Goal: Find specific page/section

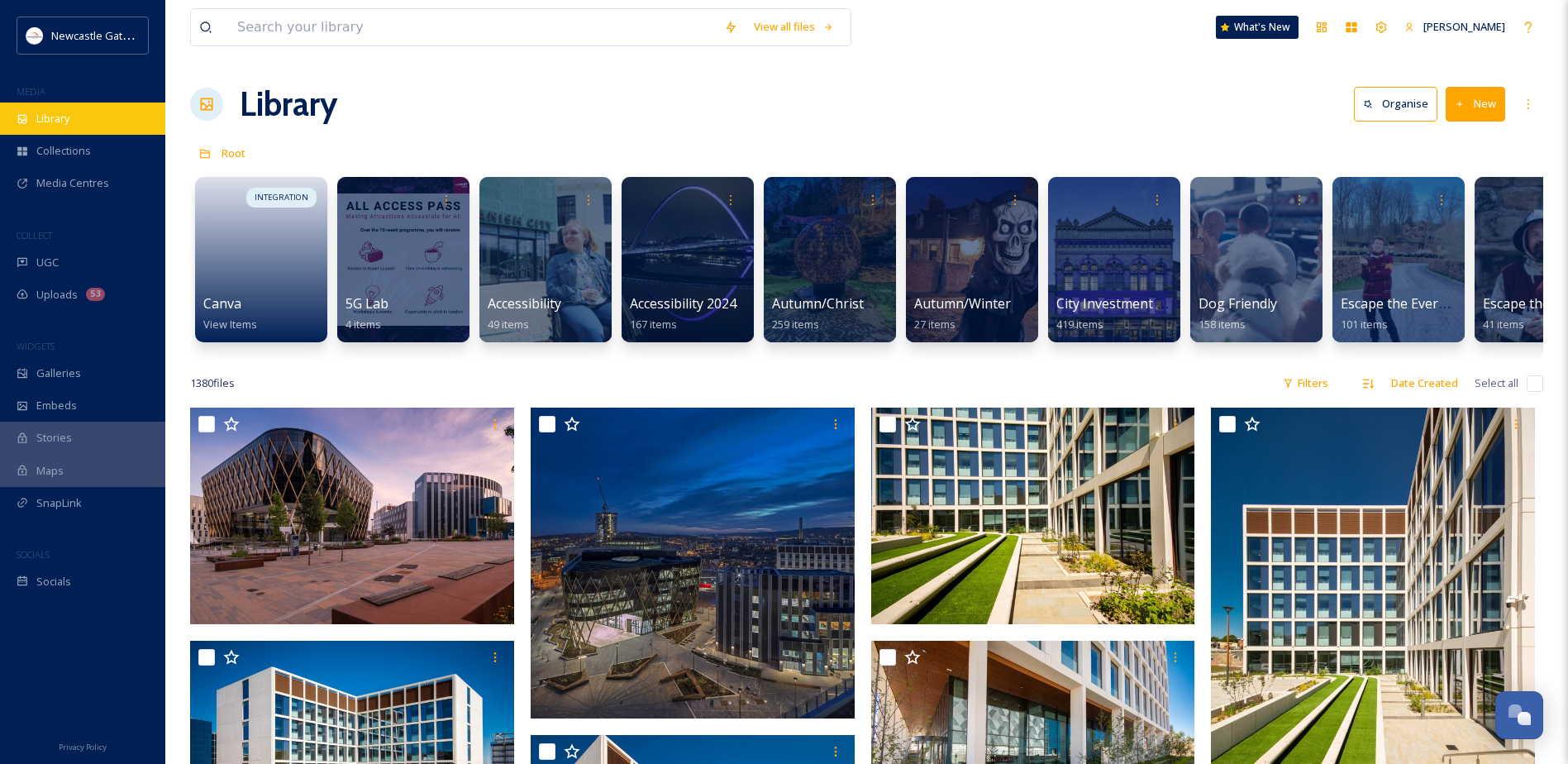
click at [58, 118] on span "Library" at bounding box center [53, 119] width 33 height 16
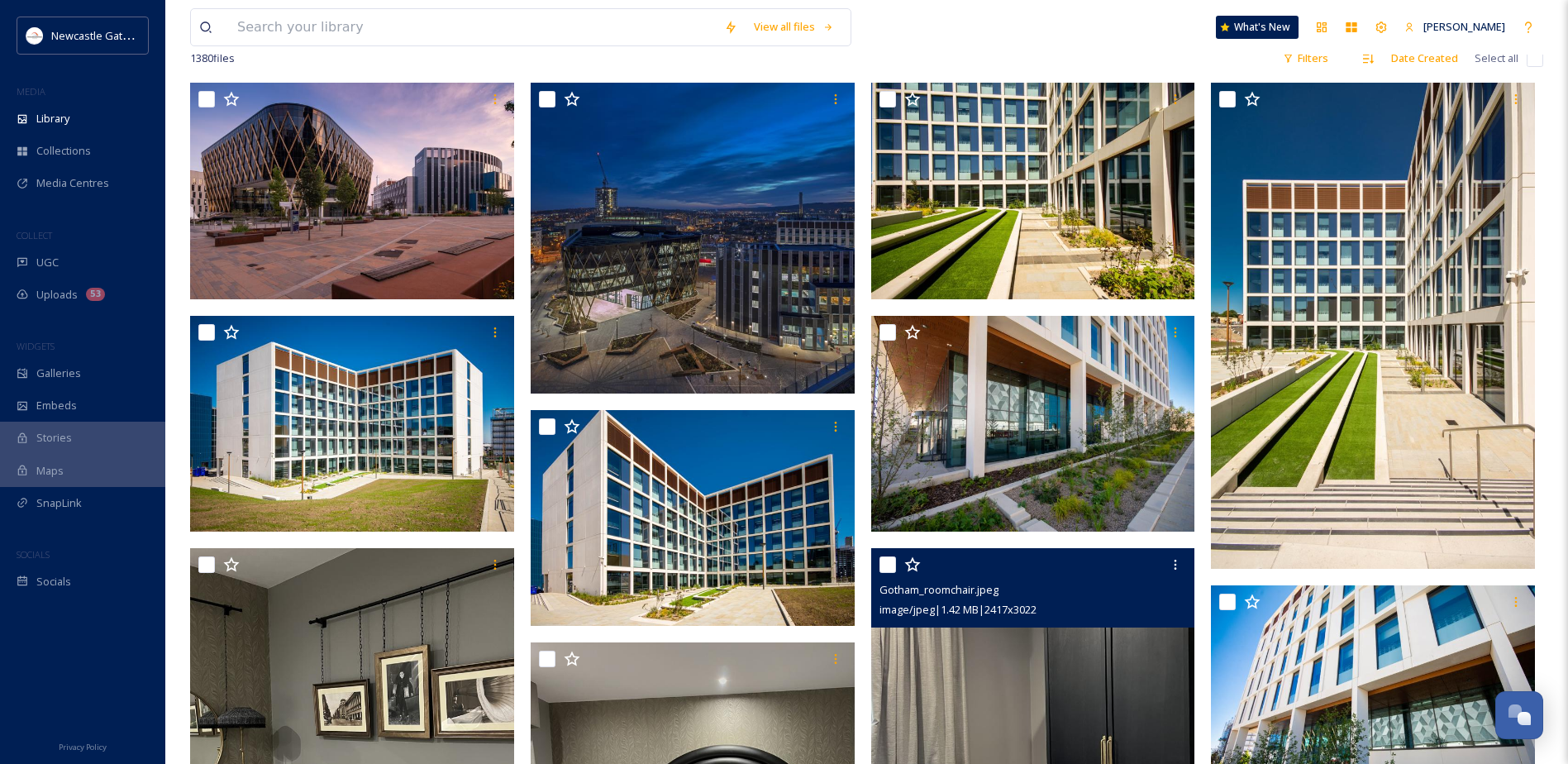
scroll to position [496, 0]
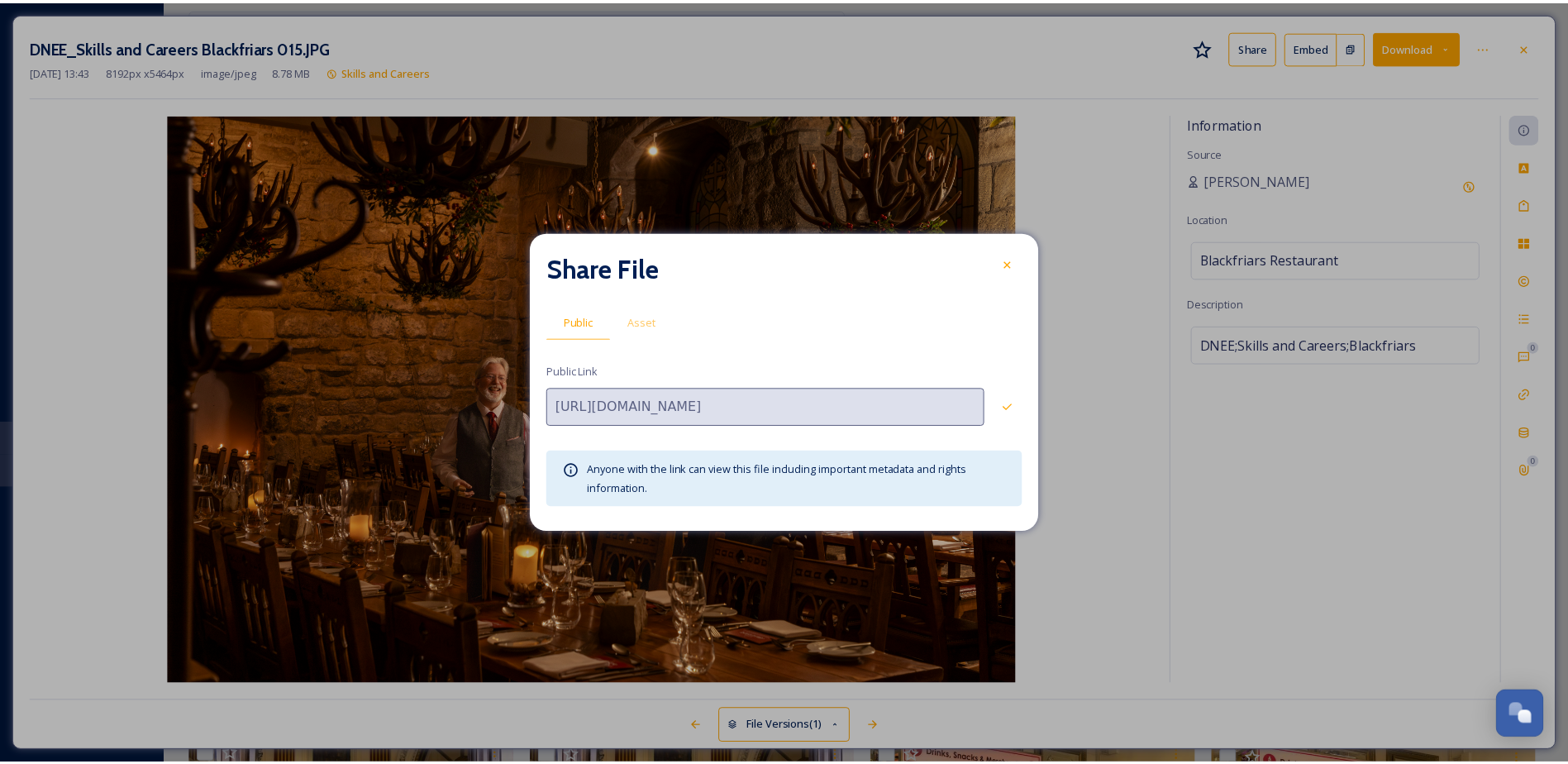
scroll to position [4552, 0]
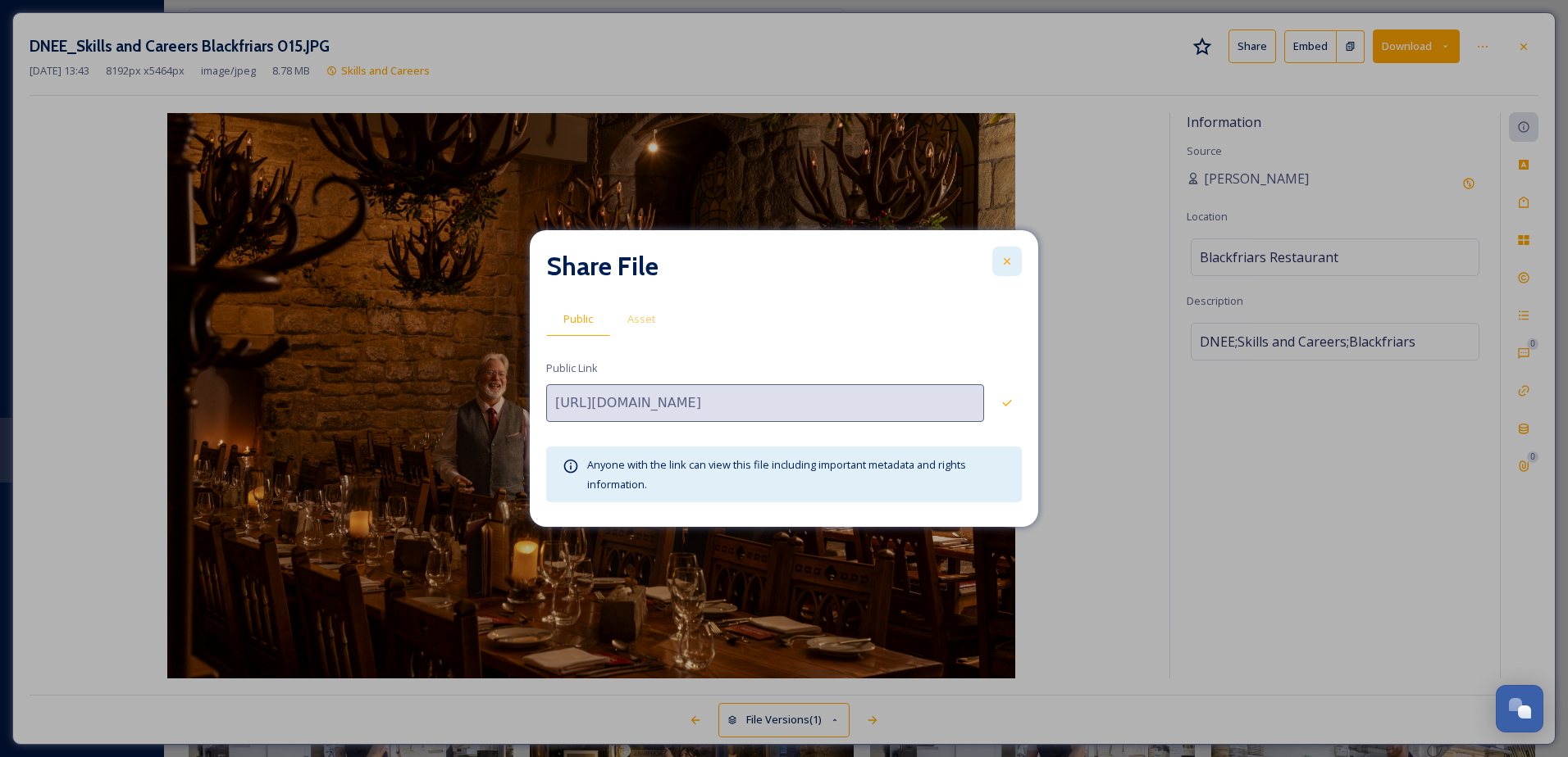
click at [1013, 267] on div at bounding box center [1007, 261] width 30 height 30
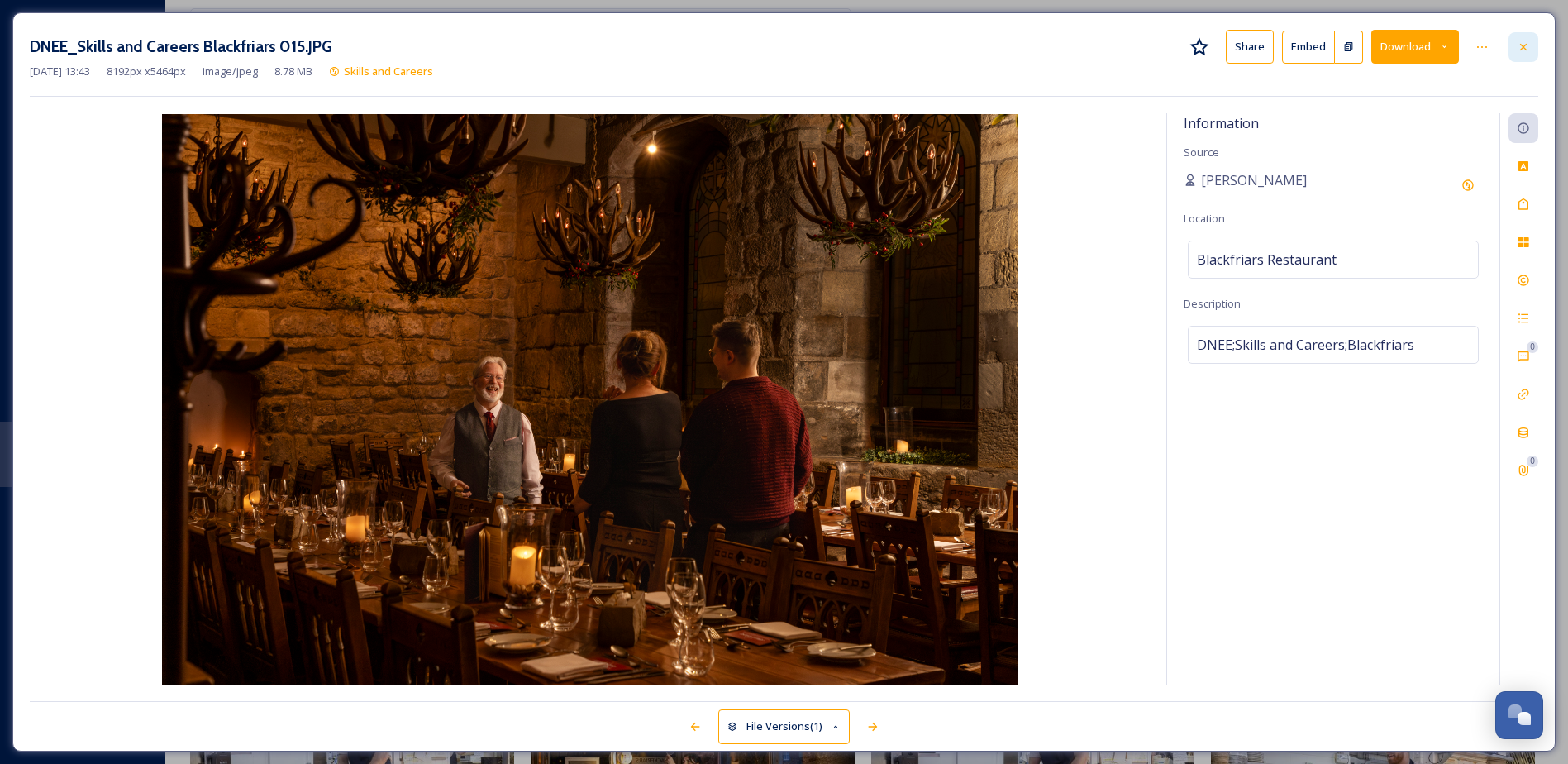
click at [1524, 49] on icon at bounding box center [1524, 48] width 14 height 14
